Goal: Information Seeking & Learning: Learn about a topic

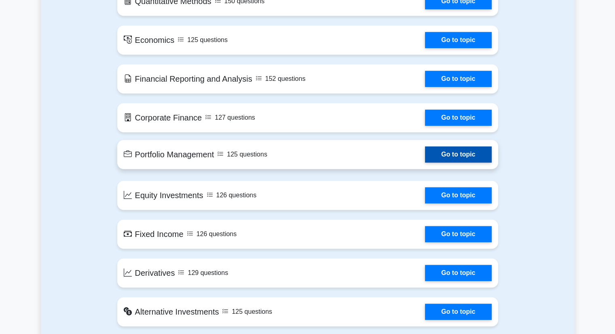
scroll to position [485, 0]
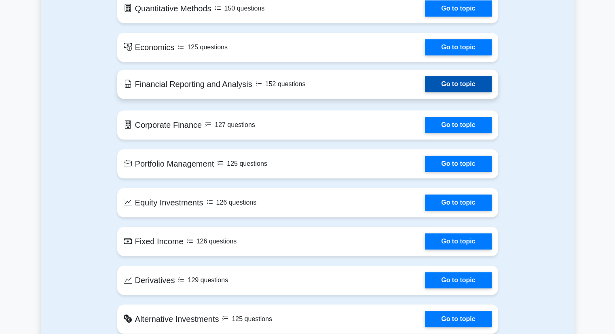
click at [446, 84] on link "Go to topic" at bounding box center [458, 84] width 66 height 16
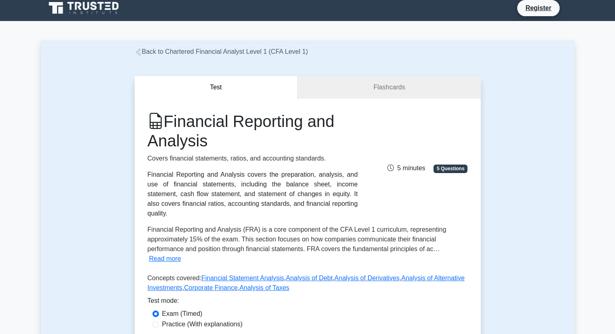
scroll to position [3, 0]
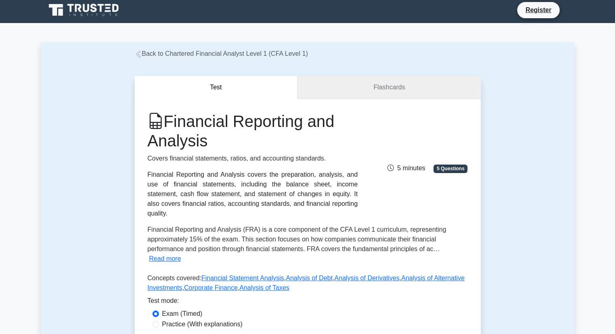
click at [372, 91] on link "Flashcards" at bounding box center [389, 87] width 183 height 23
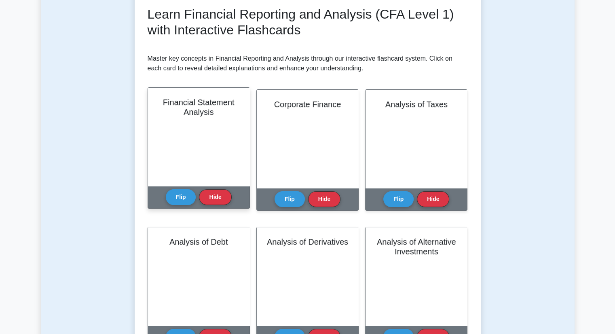
scroll to position [121, 0]
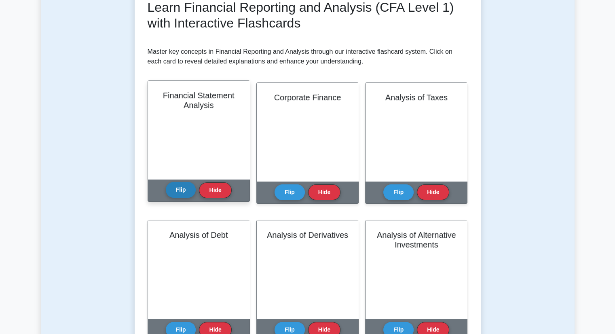
click at [182, 190] on button "Flip" at bounding box center [181, 190] width 30 height 16
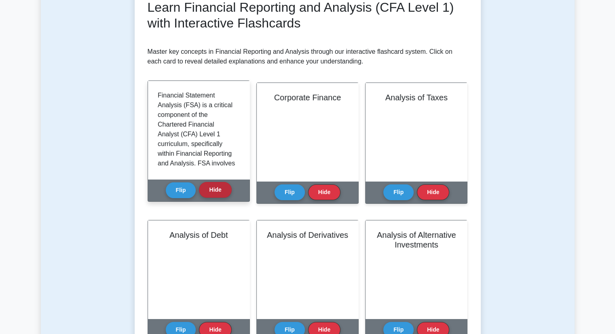
click at [218, 190] on button "Hide" at bounding box center [215, 190] width 32 height 16
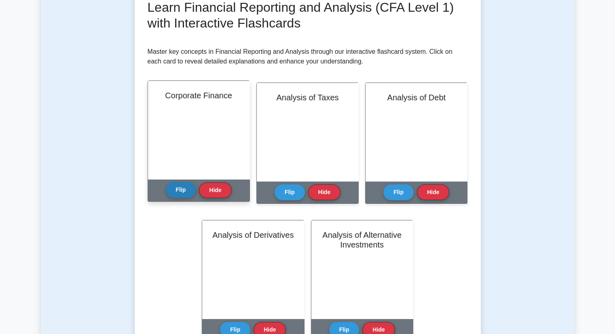
click at [188, 188] on button "Flip" at bounding box center [181, 190] width 30 height 16
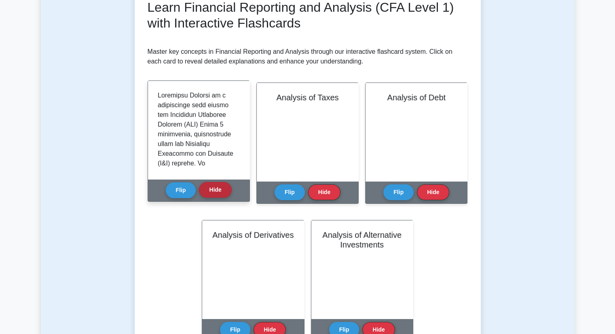
click at [221, 189] on button "Hide" at bounding box center [215, 190] width 32 height 16
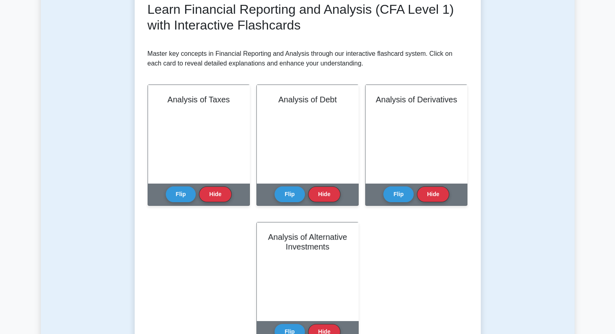
scroll to position [81, 0]
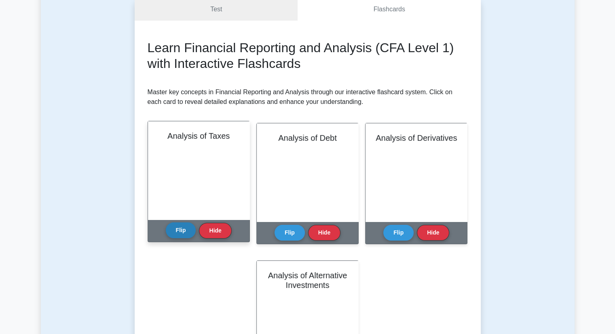
click at [182, 227] on button "Flip" at bounding box center [181, 230] width 30 height 16
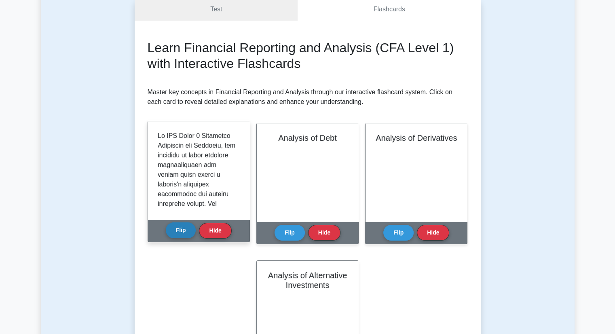
click at [182, 232] on button "Flip" at bounding box center [181, 230] width 30 height 16
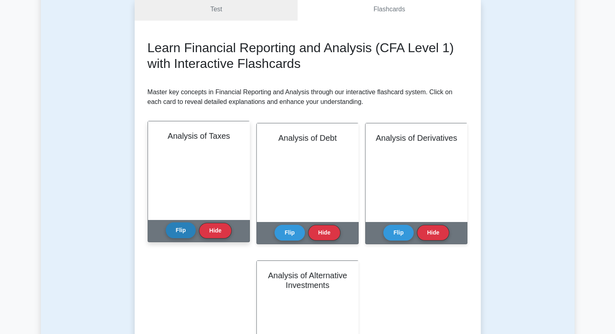
click at [182, 232] on button "Flip" at bounding box center [181, 230] width 30 height 16
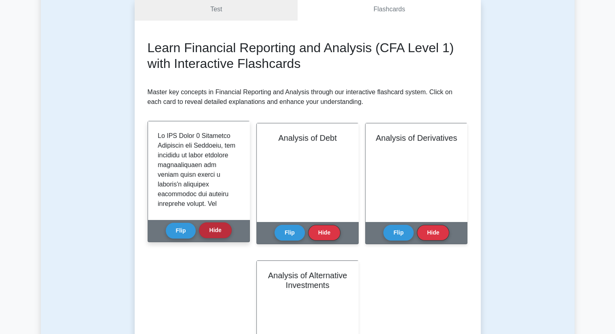
click at [218, 232] on button "Hide" at bounding box center [215, 230] width 32 height 16
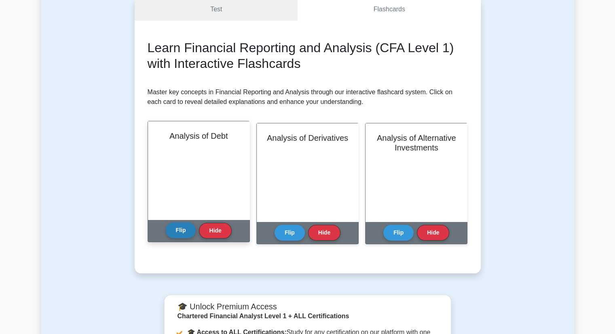
click at [179, 227] on button "Flip" at bounding box center [181, 230] width 30 height 16
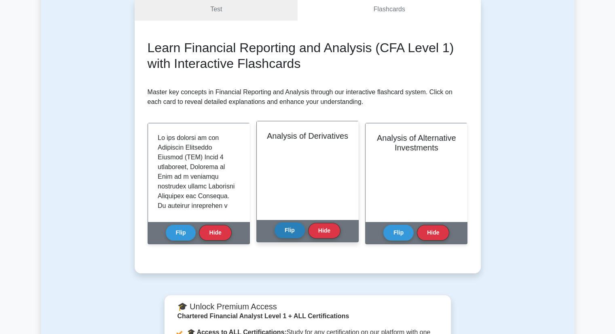
click at [299, 230] on button "Flip" at bounding box center [290, 230] width 30 height 16
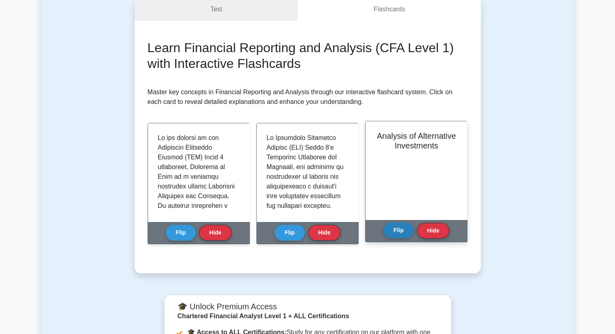
click at [402, 230] on button "Flip" at bounding box center [398, 230] width 30 height 16
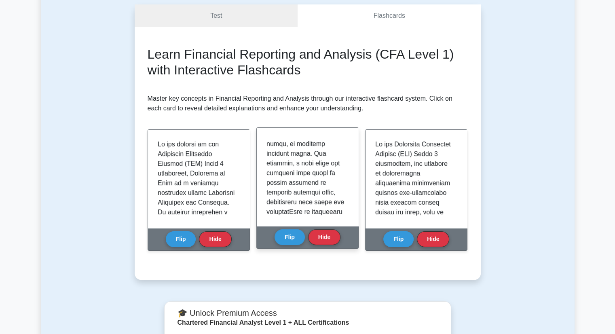
scroll to position [0, 0]
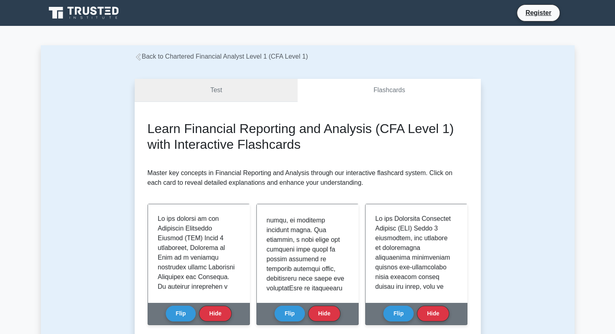
click at [248, 86] on link "Test" at bounding box center [216, 90] width 163 height 23
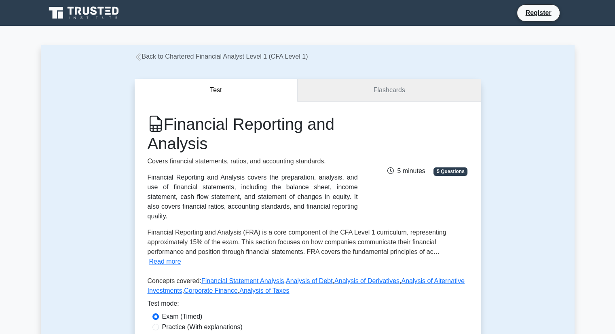
click at [387, 88] on link "Flashcards" at bounding box center [389, 90] width 183 height 23
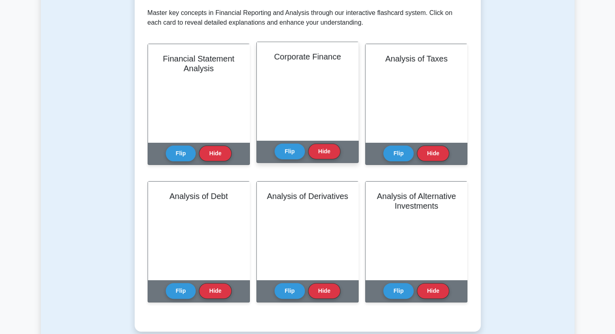
scroll to position [162, 0]
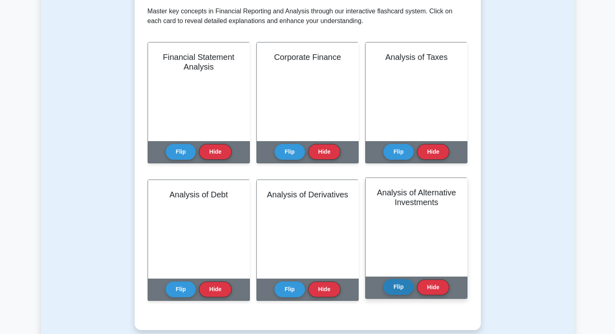
click at [402, 288] on button "Flip" at bounding box center [398, 287] width 30 height 16
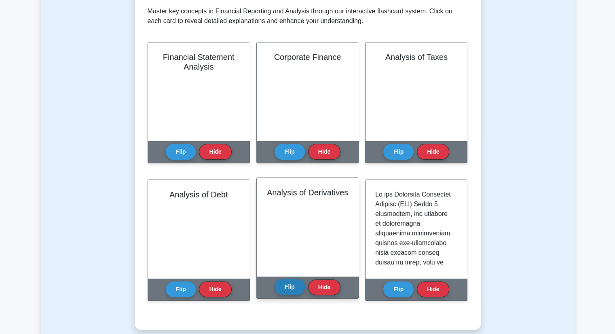
click at [290, 286] on button "Flip" at bounding box center [290, 287] width 30 height 16
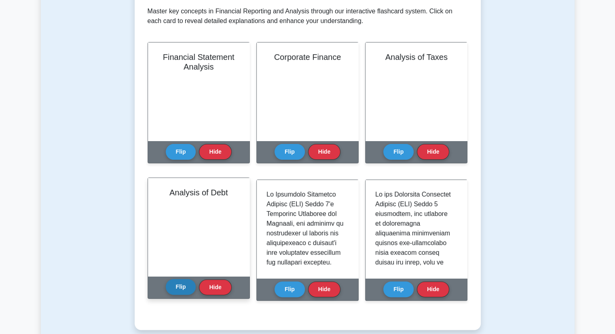
click at [181, 286] on button "Flip" at bounding box center [181, 287] width 30 height 16
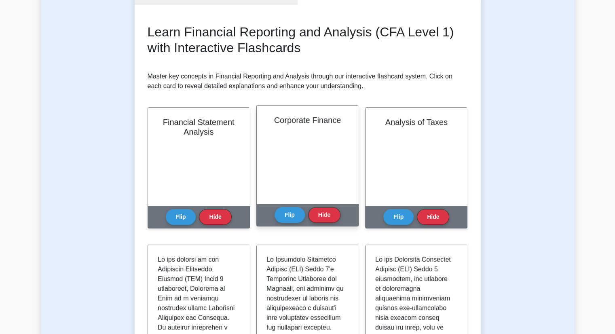
scroll to position [0, 0]
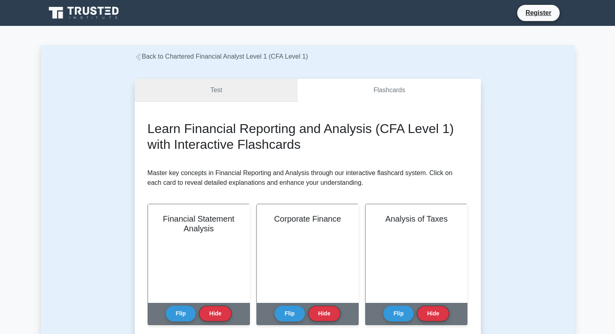
click at [216, 87] on link "Test" at bounding box center [216, 90] width 163 height 23
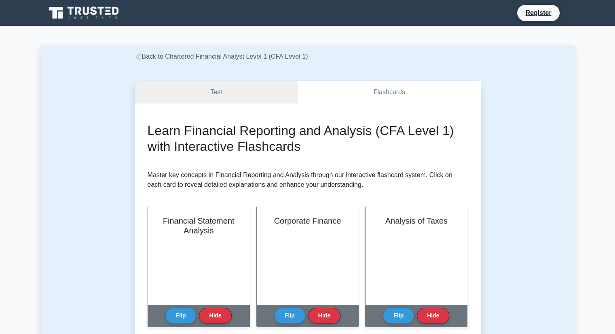
click at [140, 58] on icon at bounding box center [138, 56] width 7 height 7
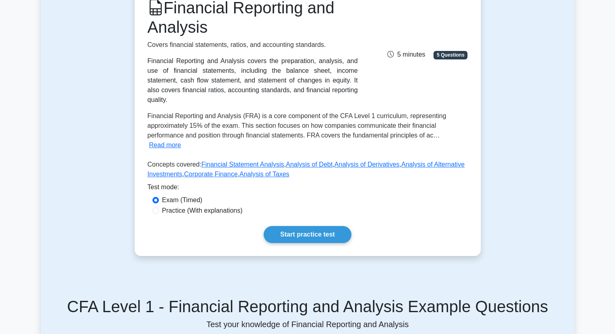
scroll to position [121, 0]
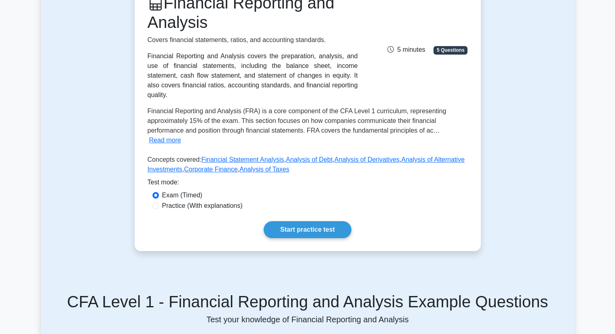
click at [160, 201] on div "Practice (With explanations)" at bounding box center [307, 206] width 311 height 10
click at [157, 203] on input "Practice (With explanations)" at bounding box center [155, 206] width 6 height 6
radio input "true"
click at [154, 192] on input "Exam (Timed)" at bounding box center [155, 195] width 6 height 6
radio input "true"
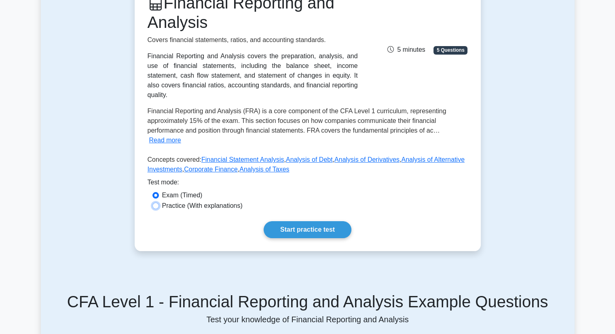
click at [157, 203] on input "Practice (With explanations)" at bounding box center [155, 206] width 6 height 6
radio input "true"
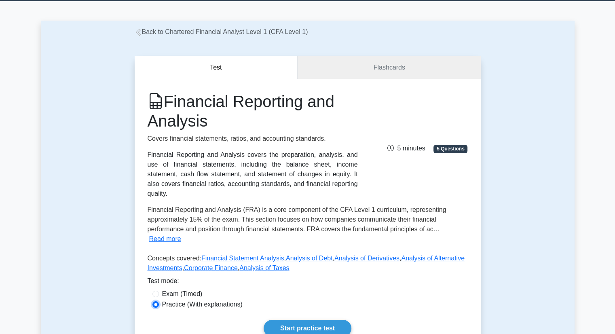
scroll to position [0, 0]
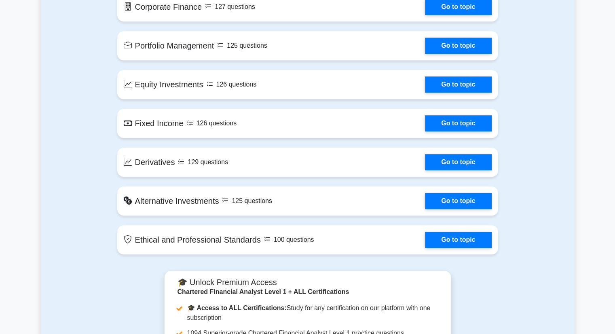
scroll to position [607, 0]
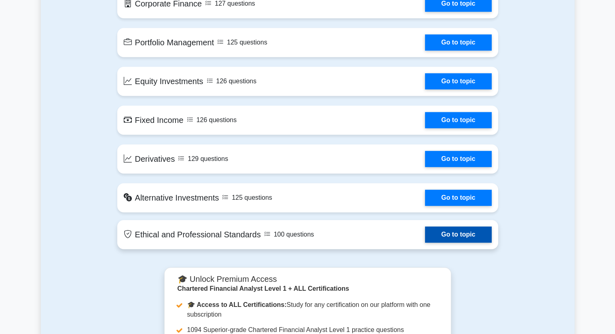
click at [446, 233] on link "Go to topic" at bounding box center [458, 234] width 66 height 16
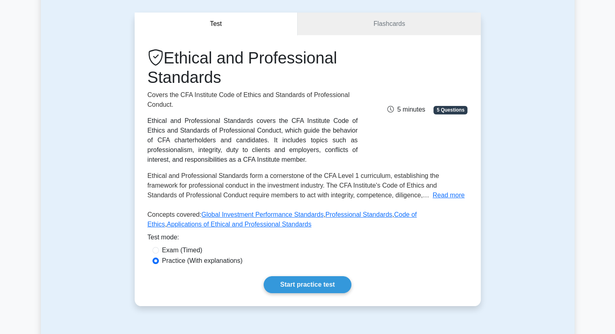
scroll to position [81, 0]
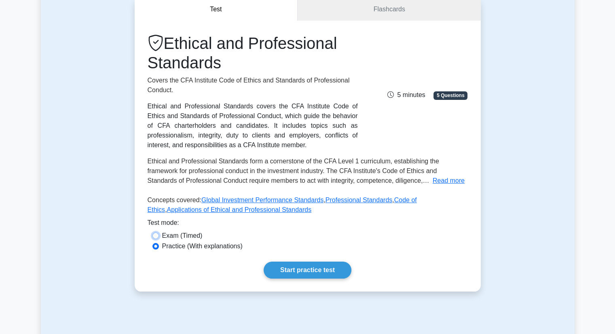
click at [155, 235] on input "Exam (Timed)" at bounding box center [155, 236] width 6 height 6
radio input "true"
click at [155, 245] on input "Practice (With explanations)" at bounding box center [155, 246] width 6 height 6
radio input "true"
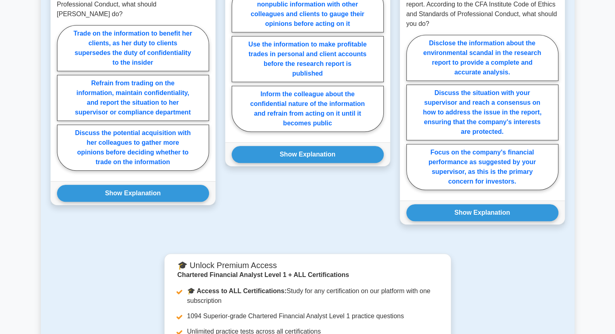
scroll to position [728, 0]
